Goal: Find specific page/section: Find specific page/section

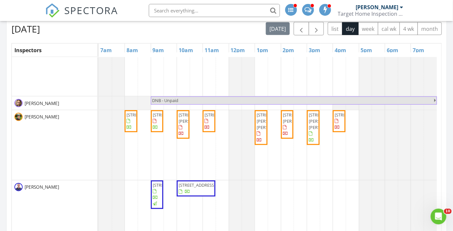
scroll to position [318, 0]
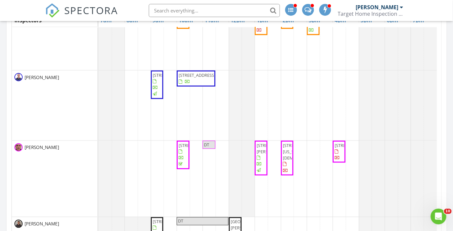
click at [191, 78] on span "[STREET_ADDRESS]" at bounding box center [197, 75] width 37 height 6
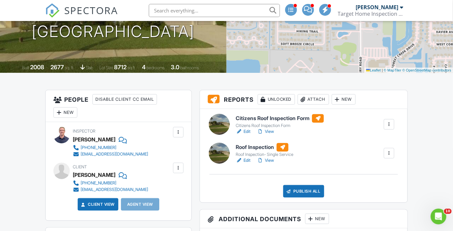
scroll to position [149, 0]
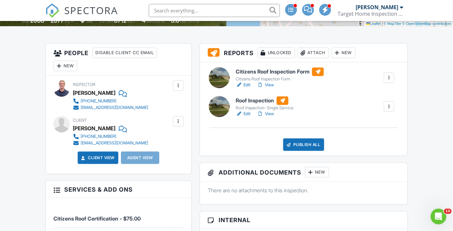
click at [269, 117] on link "View" at bounding box center [265, 113] width 17 height 7
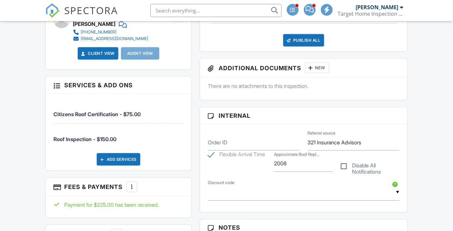
scroll to position [162, 0]
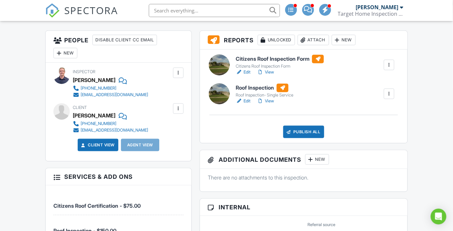
click at [270, 75] on link "View" at bounding box center [265, 72] width 17 height 7
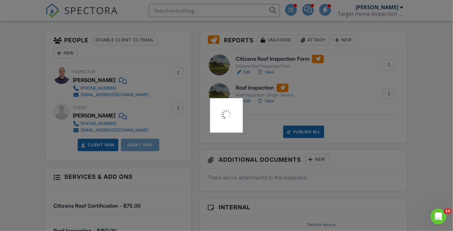
scroll to position [0, 0]
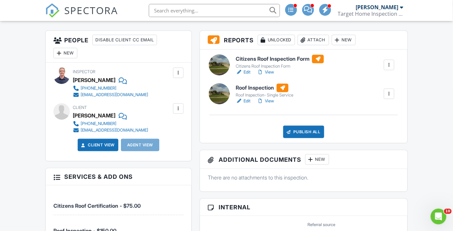
click at [58, 4] on img at bounding box center [52, 10] width 14 height 14
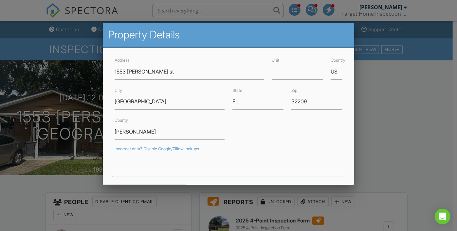
click at [393, 114] on div at bounding box center [228, 111] width 457 height 288
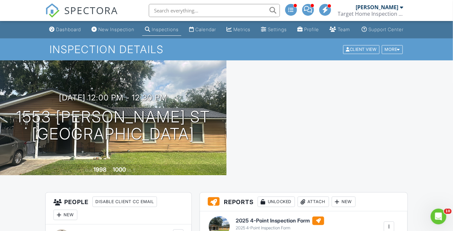
click at [62, 27] on link "Dashboard" at bounding box center [65, 30] width 37 height 12
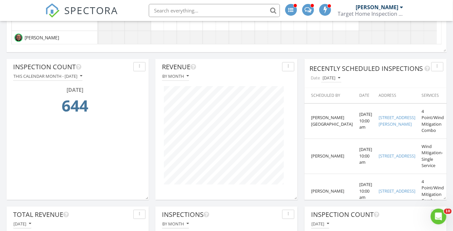
scroll to position [536, 0]
